Goal: Navigation & Orientation: Find specific page/section

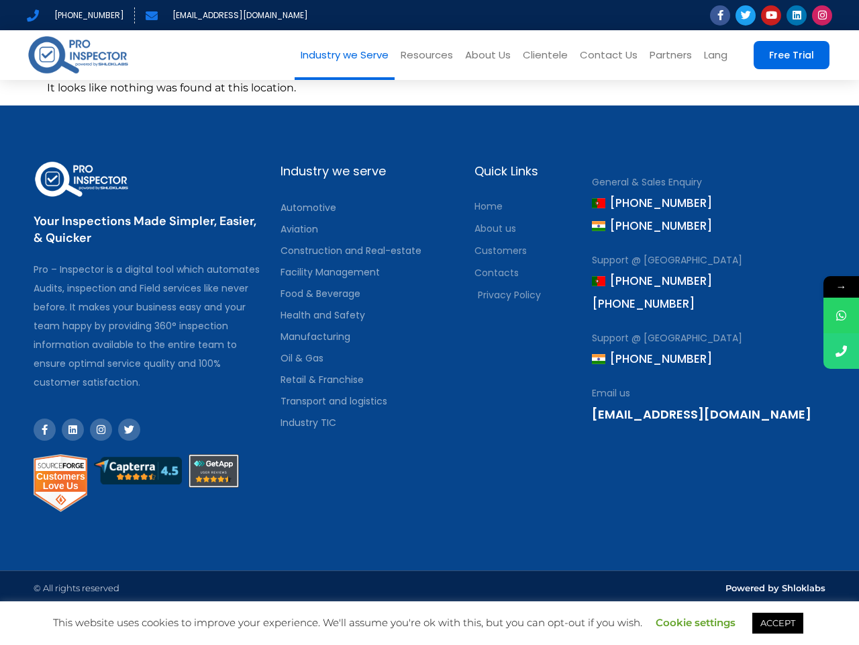
click at [348, 55] on link "Industry we Serve" at bounding box center [345, 55] width 100 height 50
click at [430, 55] on link "Resources" at bounding box center [427, 55] width 64 height 50
click at [716, 55] on link "Lang" at bounding box center [716, 55] width 36 height 50
click at [696, 622] on link "Cookie settings" at bounding box center [696, 622] width 80 height 13
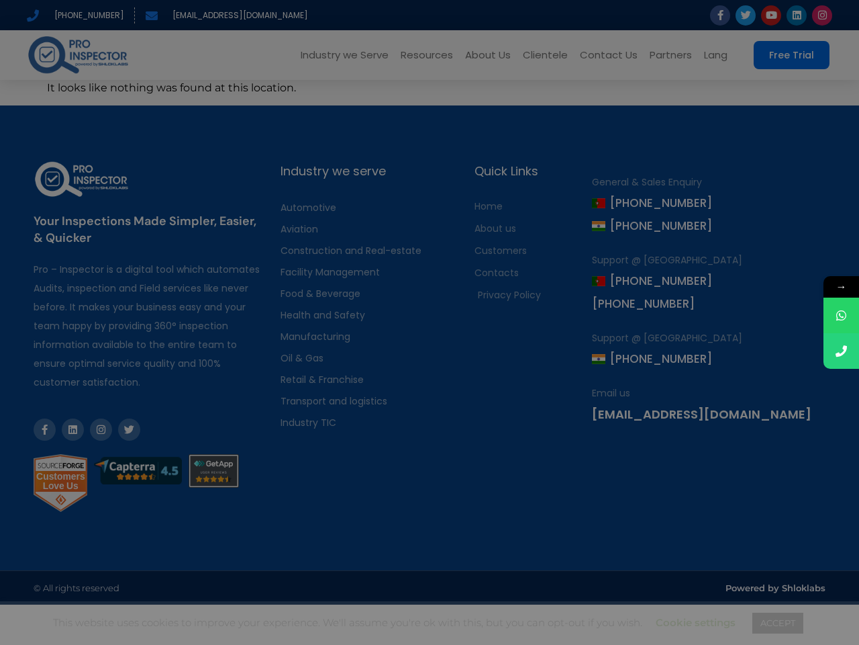
click at [777, 622] on div "Close Privacy Overview This website uses cookies to improve your experience whi…" at bounding box center [429, 322] width 859 height 645
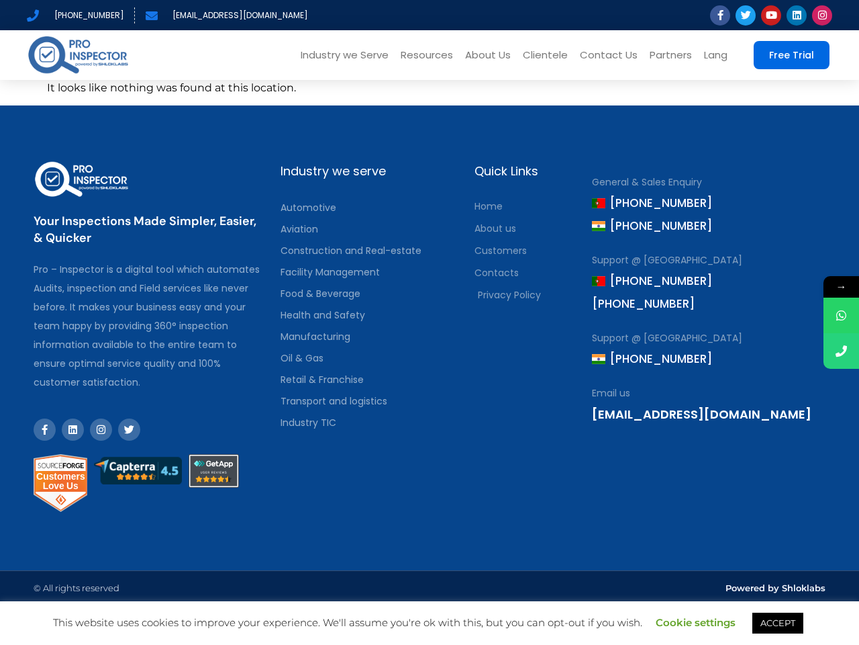
click at [841, 287] on span "→" at bounding box center [842, 286] width 36 height 21
